Goal: Transaction & Acquisition: Subscribe to service/newsletter

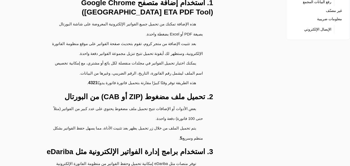
scroll to position [130, 0]
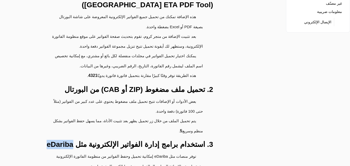
drag, startPoint x: 98, startPoint y: 117, endPoint x: 68, endPoint y: 117, distance: 30.3
click at [68, 140] on h3 "3. استخدام برامج إدارة الفواتير الإلكترونية مثل eDariba" at bounding box center [126, 144] width 174 height 9
copy h3 "eDariba"
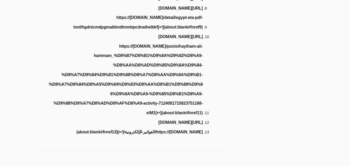
scroll to position [570, 0]
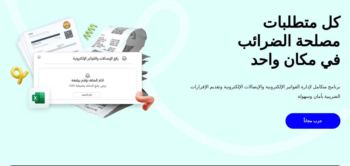
scroll to position [52, 0]
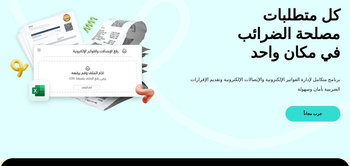
click at [313, 112] on span "جرب مجاناً" at bounding box center [313, 114] width 18 height 4
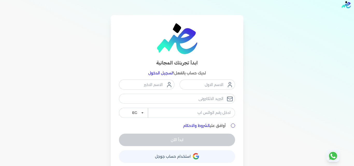
scroll to position [11, 0]
